Goal: Information Seeking & Learning: Learn about a topic

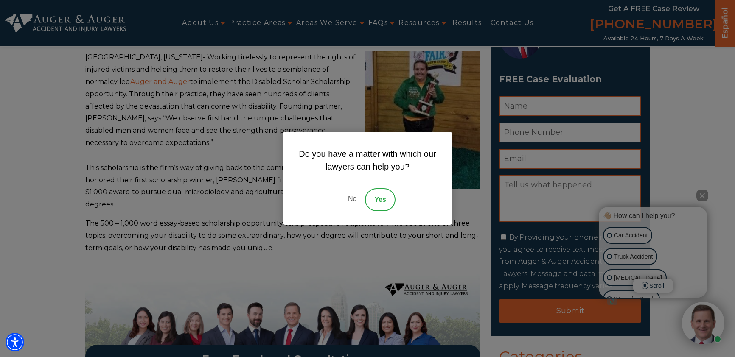
scroll to position [74, 0]
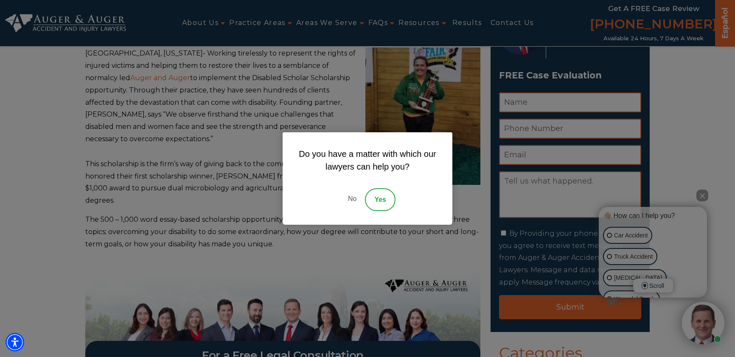
click at [352, 196] on link "No" at bounding box center [352, 199] width 25 height 23
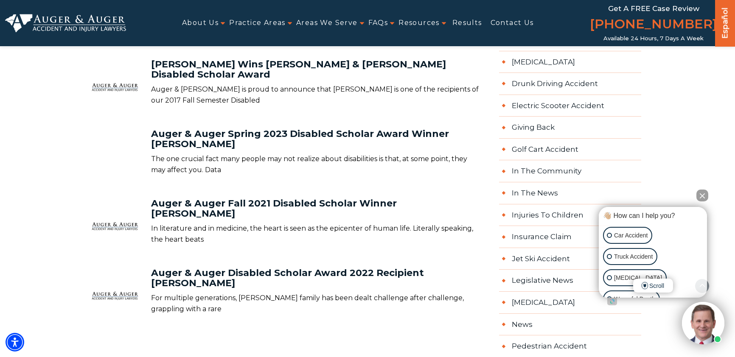
scroll to position [762, 0]
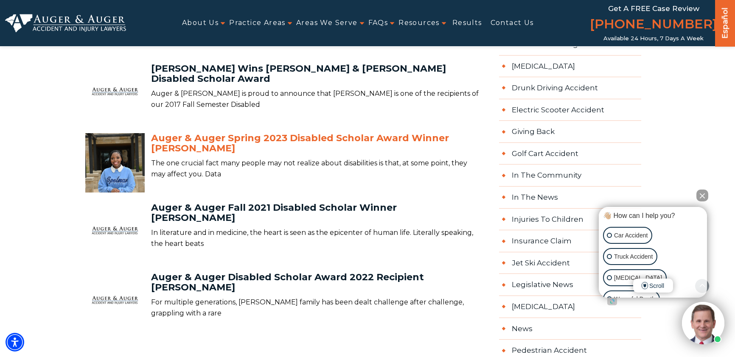
click at [175, 132] on link "Auger & Auger Spring 2023 Disabled Scholar Award Winner [PERSON_NAME]" at bounding box center [300, 143] width 298 height 22
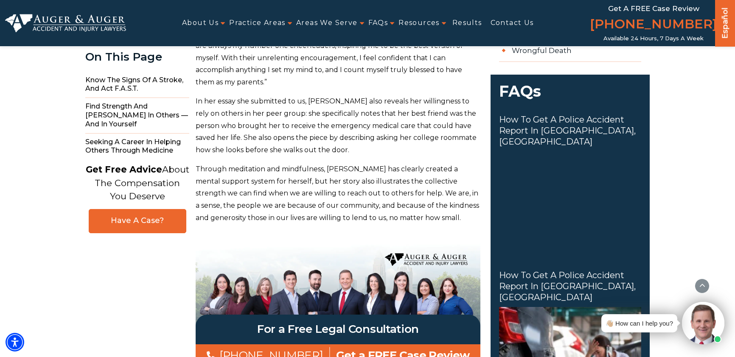
scroll to position [1395, 0]
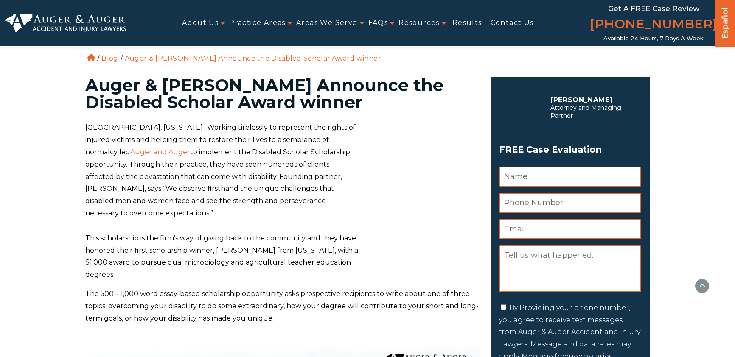
scroll to position [762, 0]
